Goal: Transaction & Acquisition: Purchase product/service

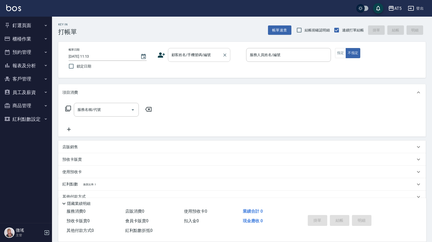
click at [188, 54] on label "顧客姓名/手機號碼/編號" at bounding box center [190, 54] width 39 height 5
click at [188, 54] on input "顧客姓名/手機號碼/編號" at bounding box center [195, 54] width 50 height 9
click at [190, 56] on input "顧客姓名/手機號碼/編號" at bounding box center [195, 54] width 50 height 9
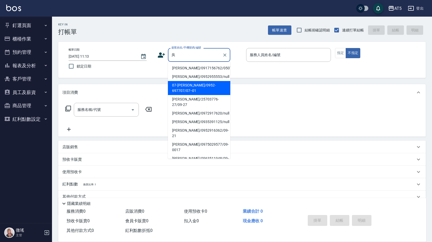
click at [189, 85] on li "07-吳珮瑄/0952-697707/07--01" at bounding box center [199, 88] width 62 height 14
type input "07-吳珮瑄/0952-697707/07--01"
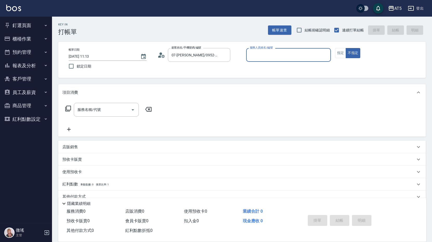
type input "Coco-07"
click at [163, 57] on icon at bounding box center [162, 56] width 3 height 3
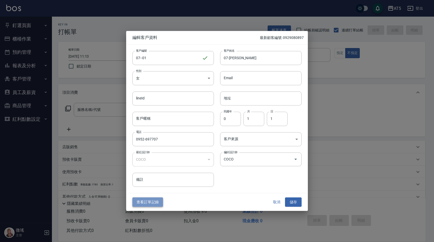
click at [137, 199] on button "查看訂單記錄" at bounding box center [147, 202] width 31 height 10
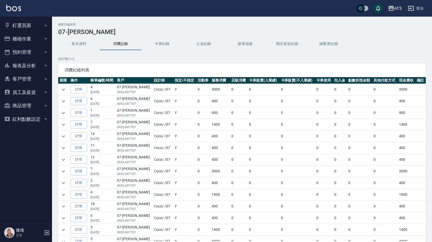
click at [23, 36] on button "櫃檯作業" at bounding box center [26, 39] width 48 height 14
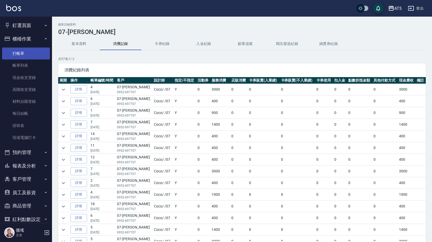
click at [29, 50] on link "打帳單" at bounding box center [26, 54] width 48 height 12
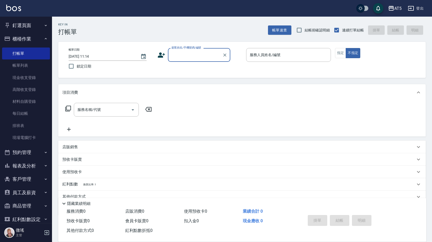
click at [34, 154] on button "預約管理" at bounding box center [26, 153] width 48 height 14
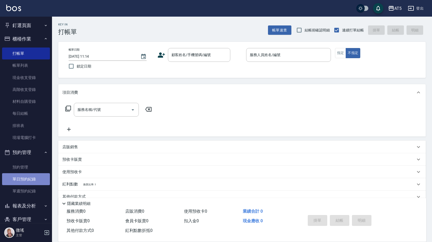
click at [35, 175] on link "單日預約紀錄" at bounding box center [26, 179] width 48 height 12
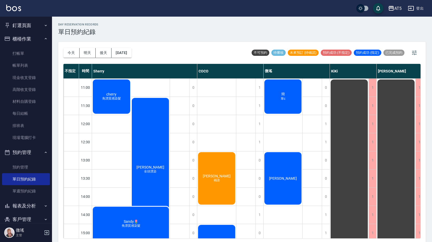
click at [289, 103] on div "簡 單c" at bounding box center [282, 97] width 39 height 36
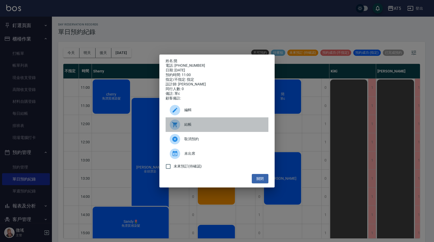
click at [224, 127] on span "結帳" at bounding box center [224, 124] width 80 height 5
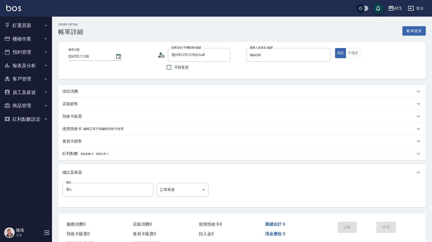
click at [85, 88] on div "項目消費" at bounding box center [241, 91] width 367 height 12
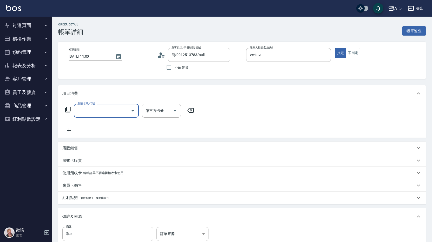
click at [95, 114] on input "服務名稱/代號" at bounding box center [102, 110] width 52 height 9
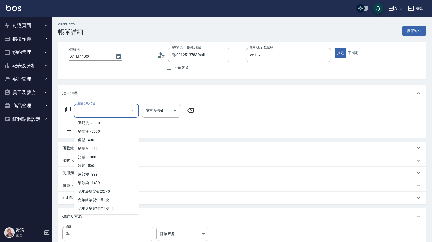
scroll to position [52, 0]
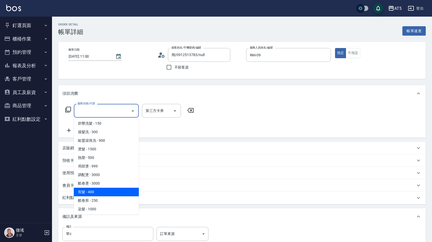
click at [114, 192] on span "剪髮 - 400" at bounding box center [106, 192] width 65 height 9
type input "剪髮(401)"
type input "40"
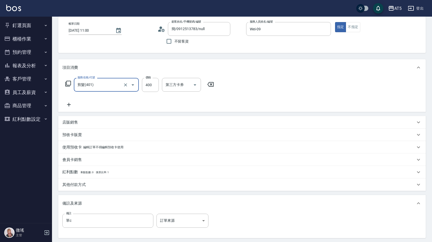
scroll to position [78, 0]
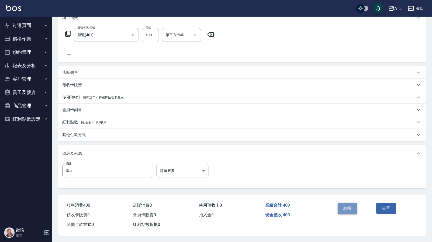
click at [353, 207] on button "結帳" at bounding box center [346, 208] width 19 height 11
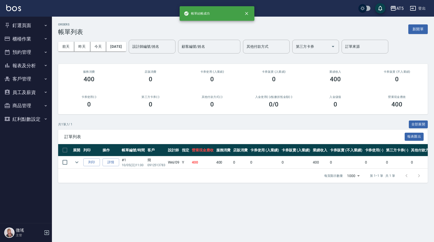
click at [25, 27] on button "釘選頁面" at bounding box center [26, 26] width 48 height 14
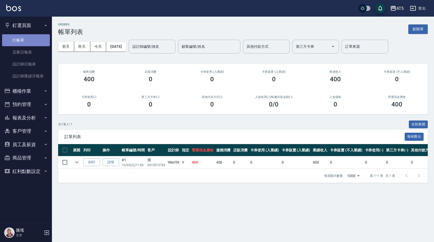
click at [29, 43] on link "打帳單" at bounding box center [26, 40] width 48 height 12
